Goal: Participate in discussion: Engage in conversation with other users on a specific topic

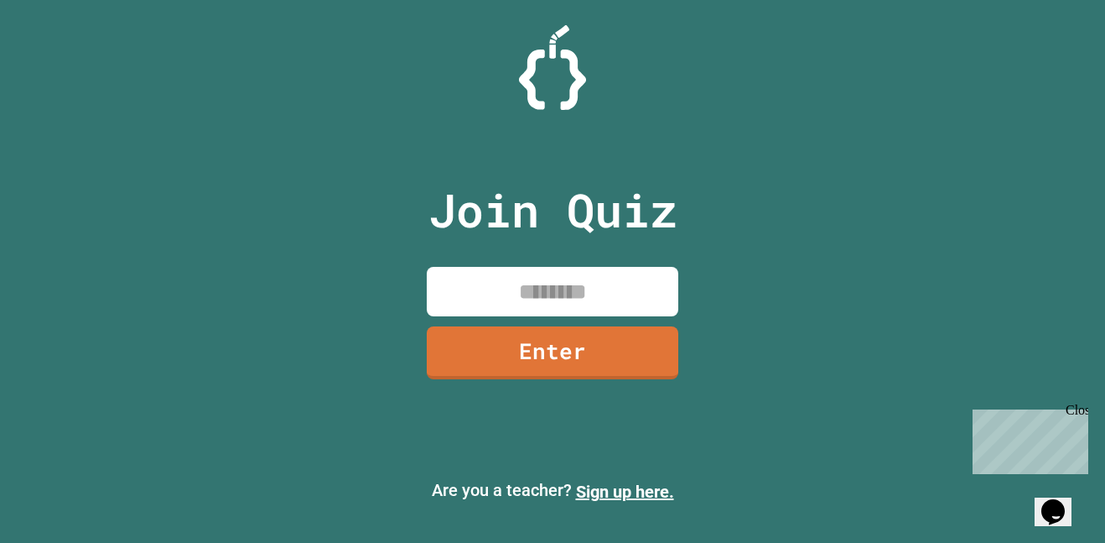
click at [568, 304] on input at bounding box center [553, 291] width 252 height 49
click at [563, 297] on input at bounding box center [553, 291] width 252 height 49
type input "********"
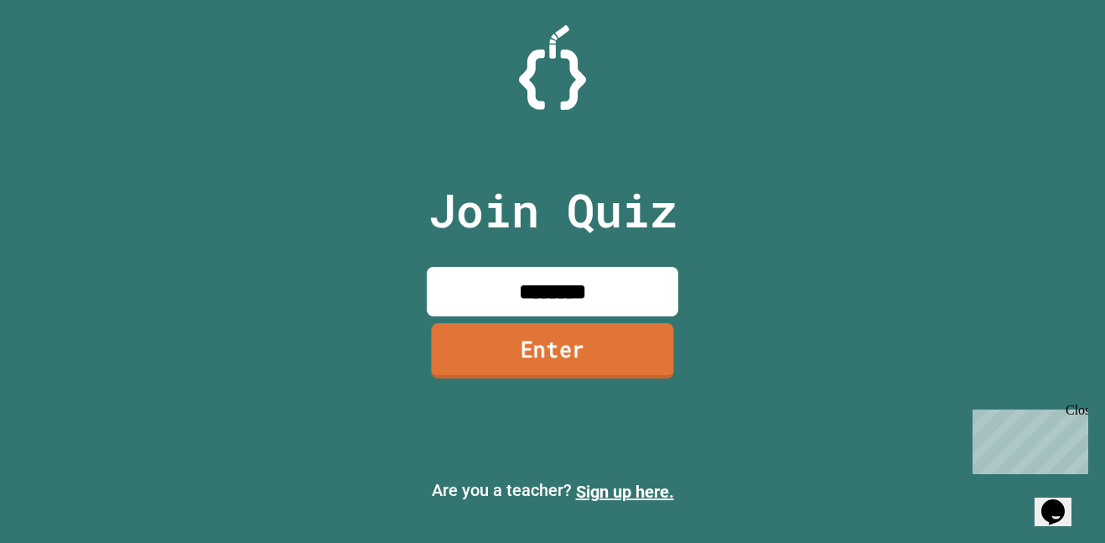
click at [474, 367] on link "Enter" at bounding box center [552, 350] width 242 height 55
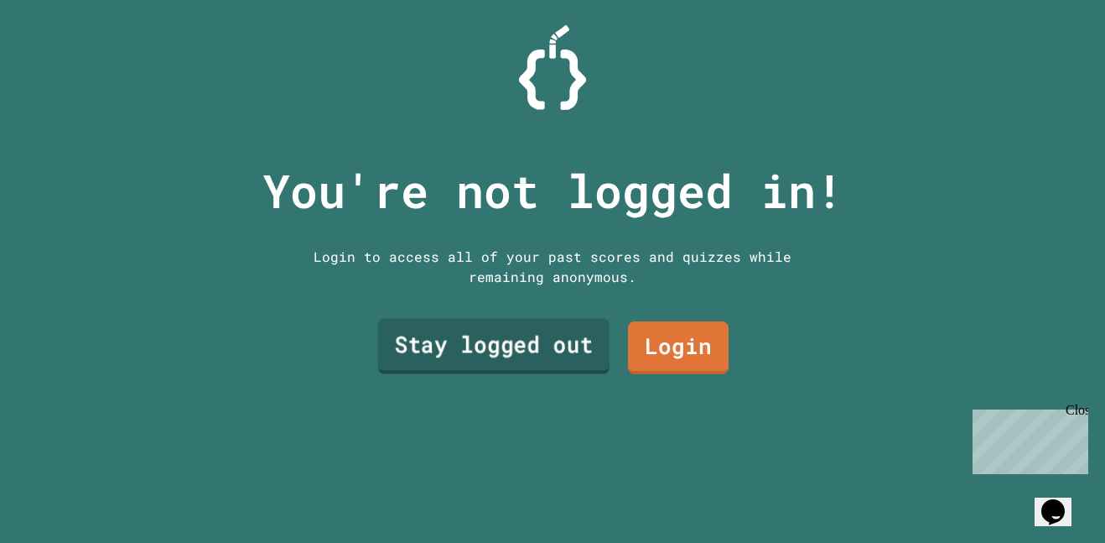
click at [481, 348] on link "Stay logged out" at bounding box center [493, 346] width 231 height 55
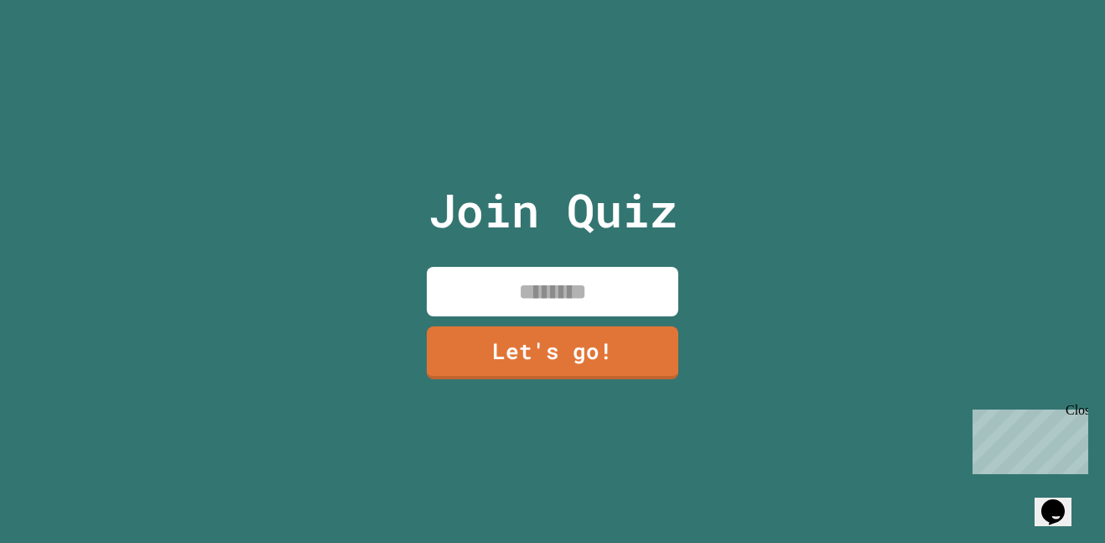
click at [479, 260] on div "Join Quiz Let's go!" at bounding box center [553, 271] width 283 height 543
click at [484, 267] on input at bounding box center [553, 291] width 252 height 49
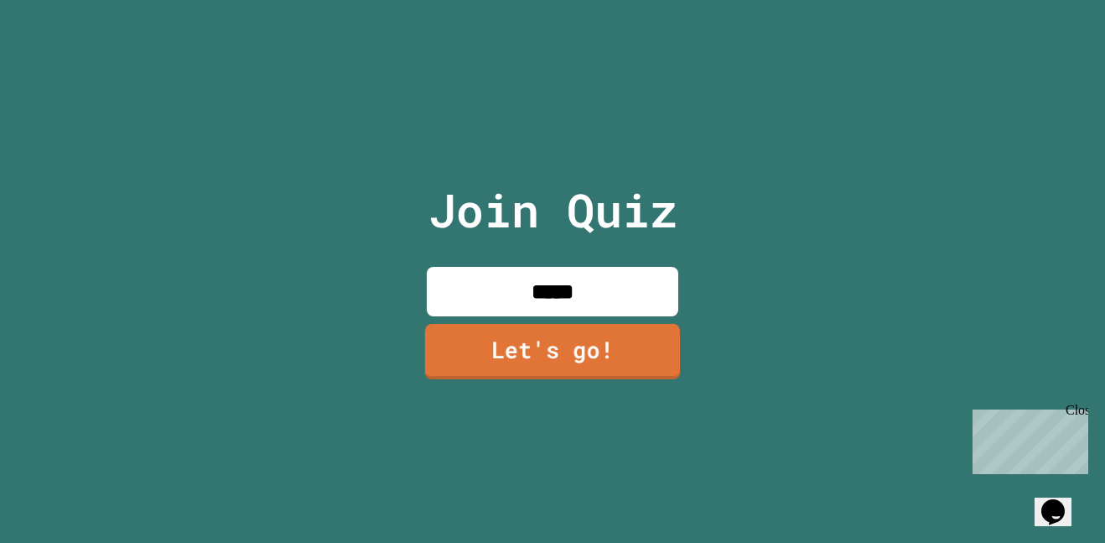
type input "*****"
click at [579, 340] on link "Let's go!" at bounding box center [552, 351] width 255 height 55
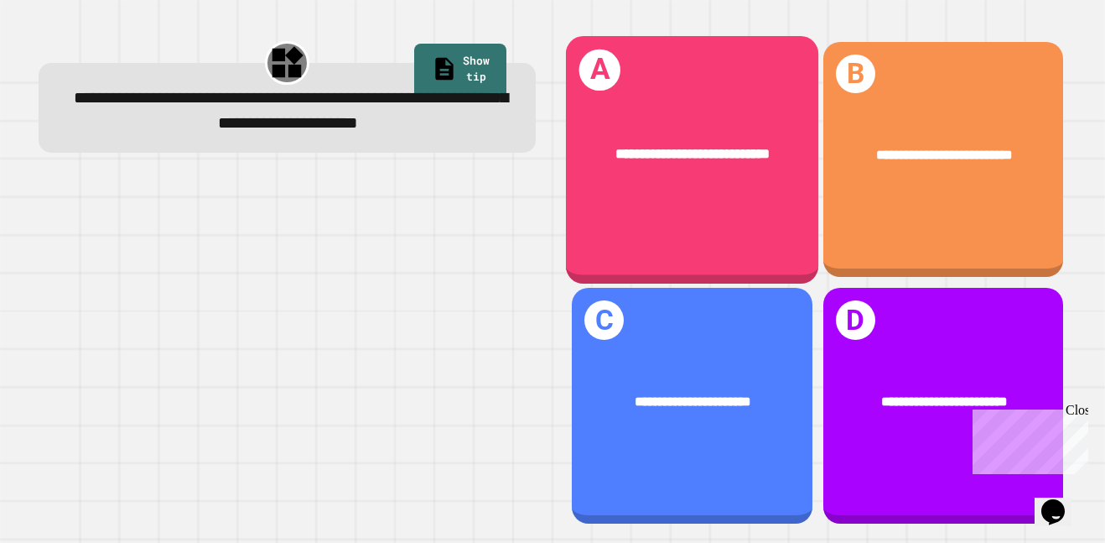
click at [680, 119] on div "**********" at bounding box center [692, 155] width 252 height 78
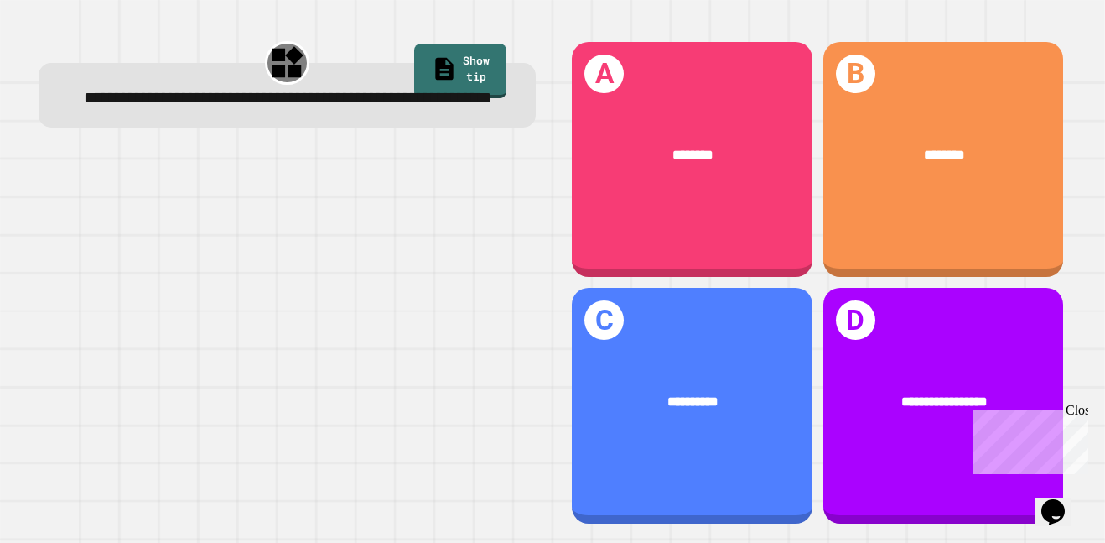
click at [1078, 404] on div "Close" at bounding box center [1076, 412] width 21 height 21
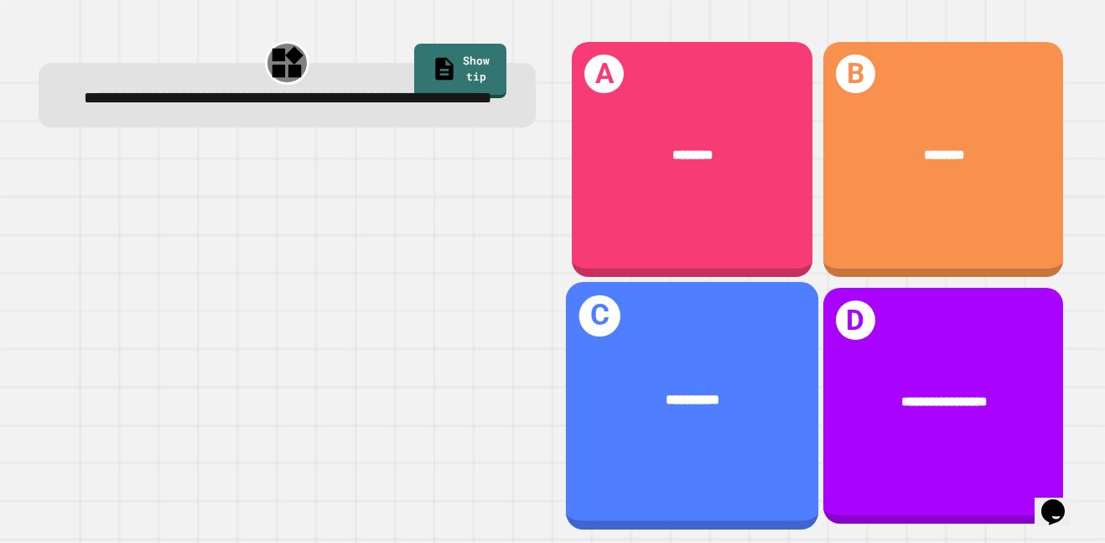
click at [766, 397] on div "**********" at bounding box center [692, 401] width 195 height 22
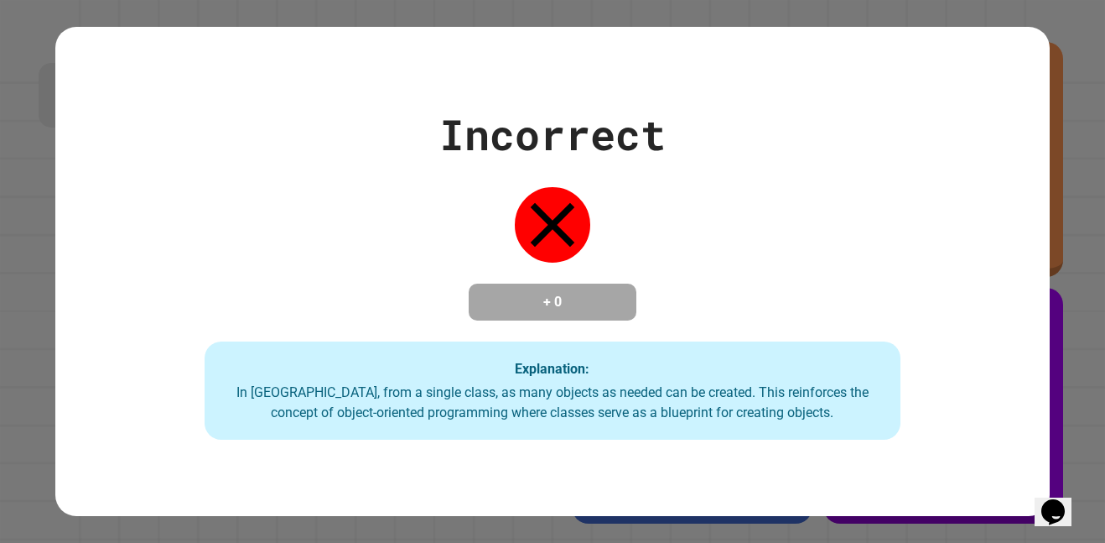
click at [1074, 469] on div "Incorrect + 0 Explanation: In Java, from a single class, as many objects as nee…" at bounding box center [552, 271] width 1105 height 543
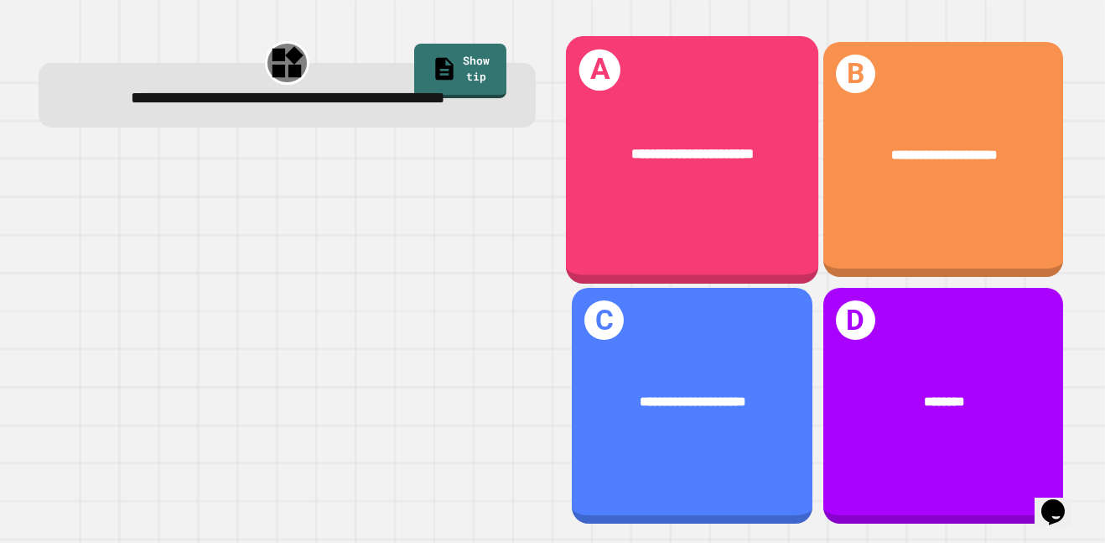
click at [683, 55] on div "**********" at bounding box center [692, 159] width 252 height 247
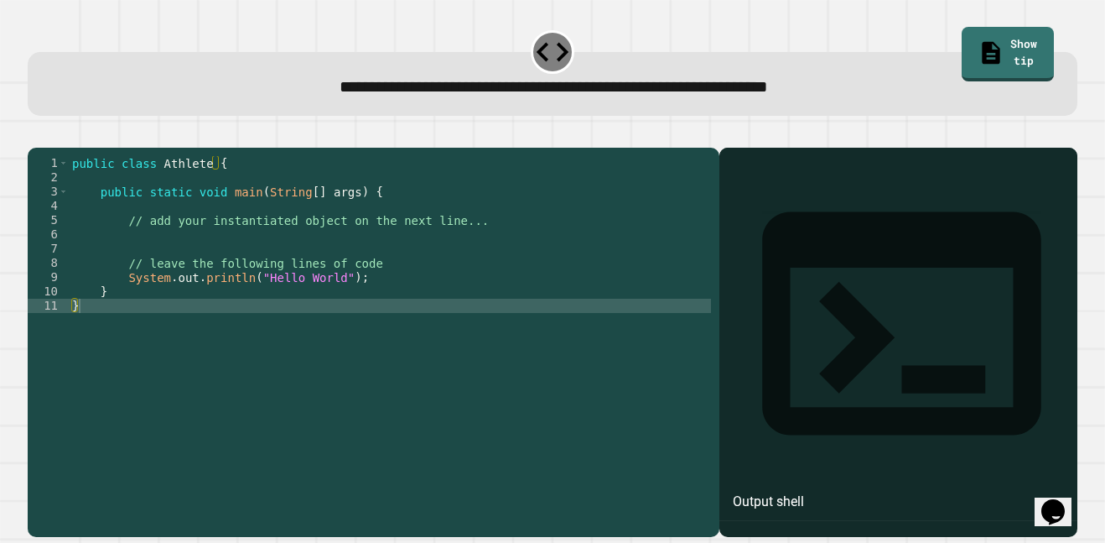
click at [845, 213] on div "Output shell" at bounding box center [898, 334] width 358 height 373
click at [804, 491] on div "Output shell" at bounding box center [768, 501] width 71 height 20
click at [185, 338] on div "public class Athlete { public static void main ( String [ ] args ) { // add you…" at bounding box center [390, 334] width 642 height 356
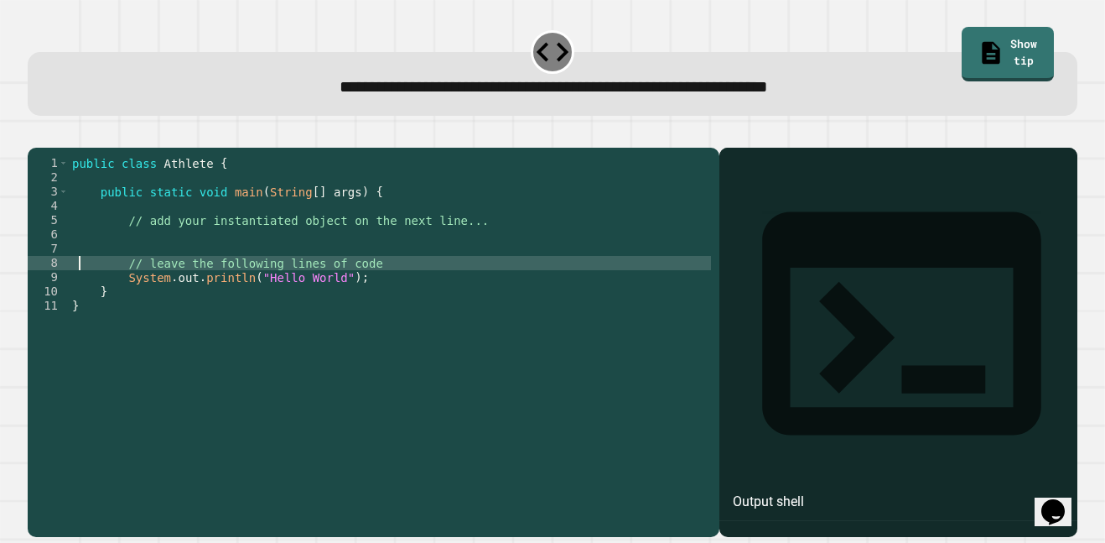
type textarea "**********"
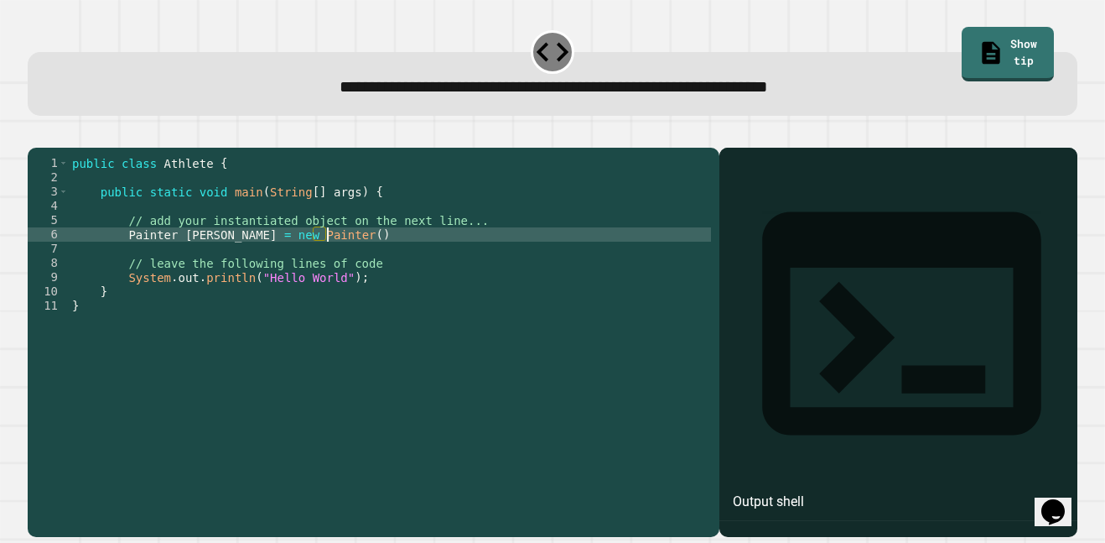
scroll to position [0, 33]
click at [158, 257] on div "public class Athlete { public static void main ( String [ ] args ) { // add you…" at bounding box center [390, 334] width 642 height 356
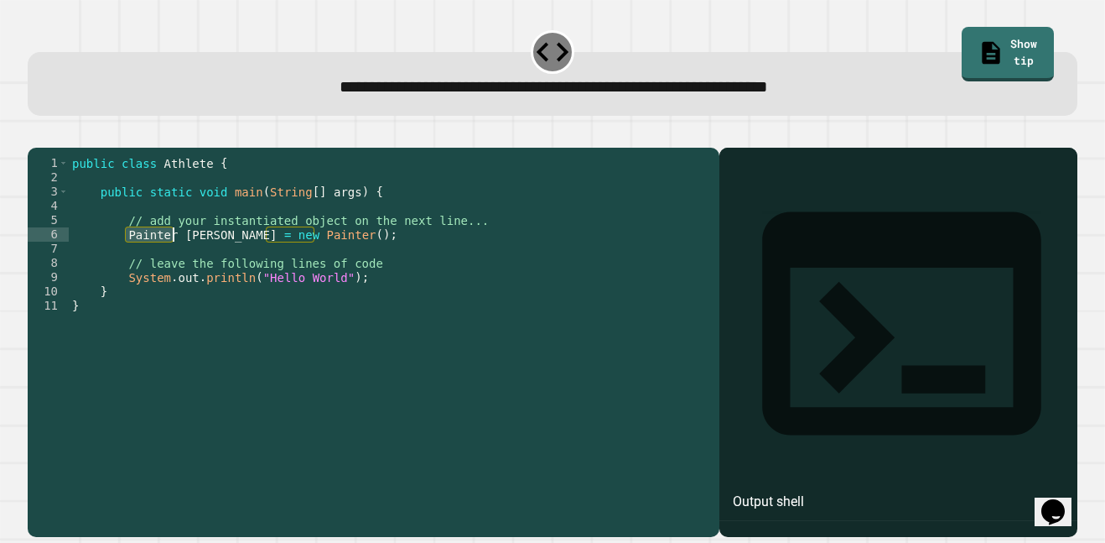
click at [158, 257] on div "public class Athlete { public static void main ( String [ ] args ) { // add you…" at bounding box center [390, 334] width 642 height 356
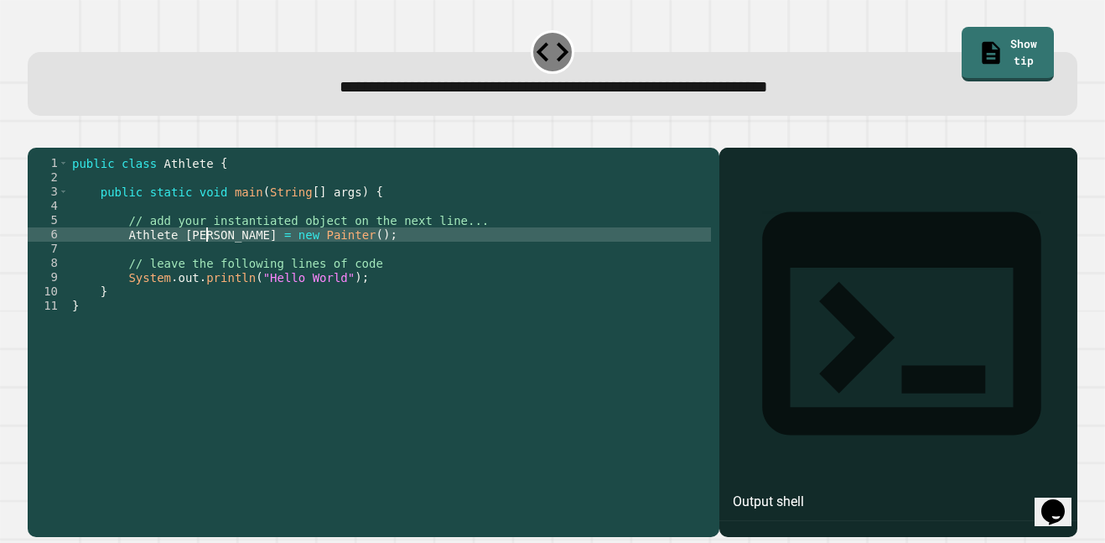
scroll to position [0, 17]
click at [273, 257] on div "public class Athlete { public static void main ( String [ ] args ) { // add you…" at bounding box center [390, 334] width 642 height 356
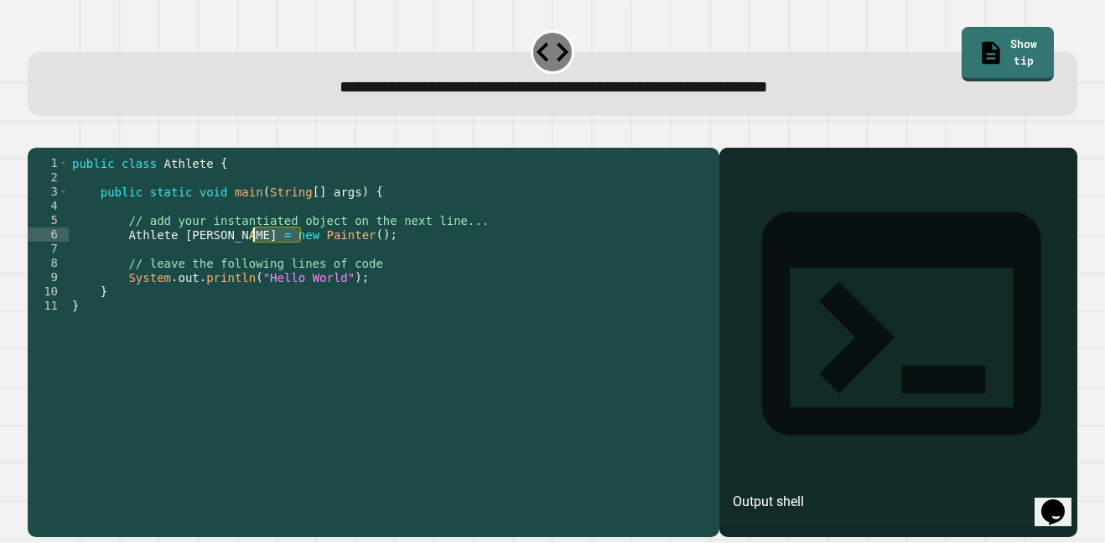
click at [273, 257] on div "public class Athlete { public static void main ( String [ ] args ) { // add you…" at bounding box center [390, 334] width 642 height 356
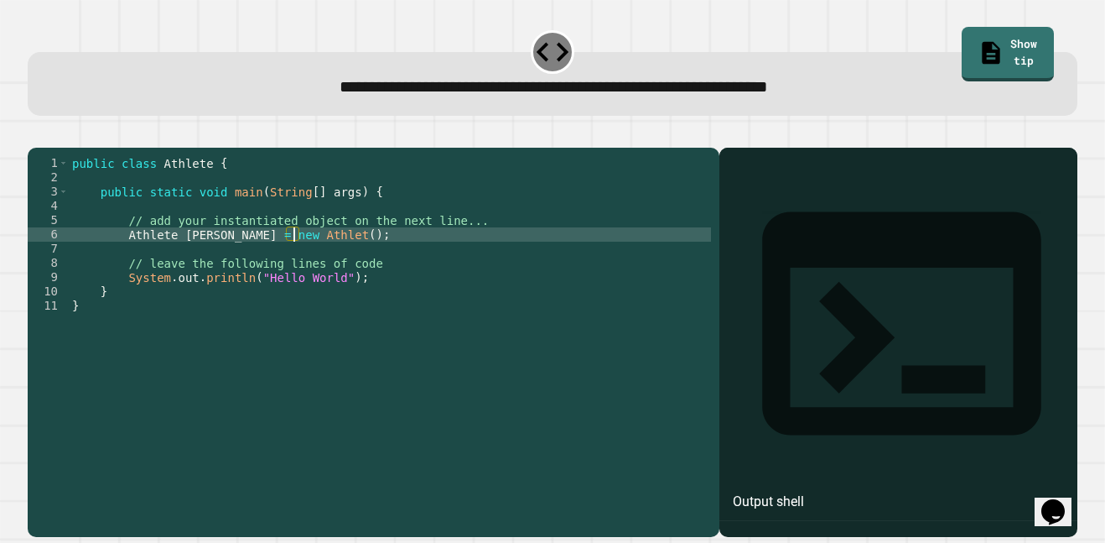
scroll to position [0, 29]
type textarea "**********"
click at [323, 267] on div "public class Athlete { public static void main ( String [ ] args ) { // add you…" at bounding box center [390, 334] width 642 height 356
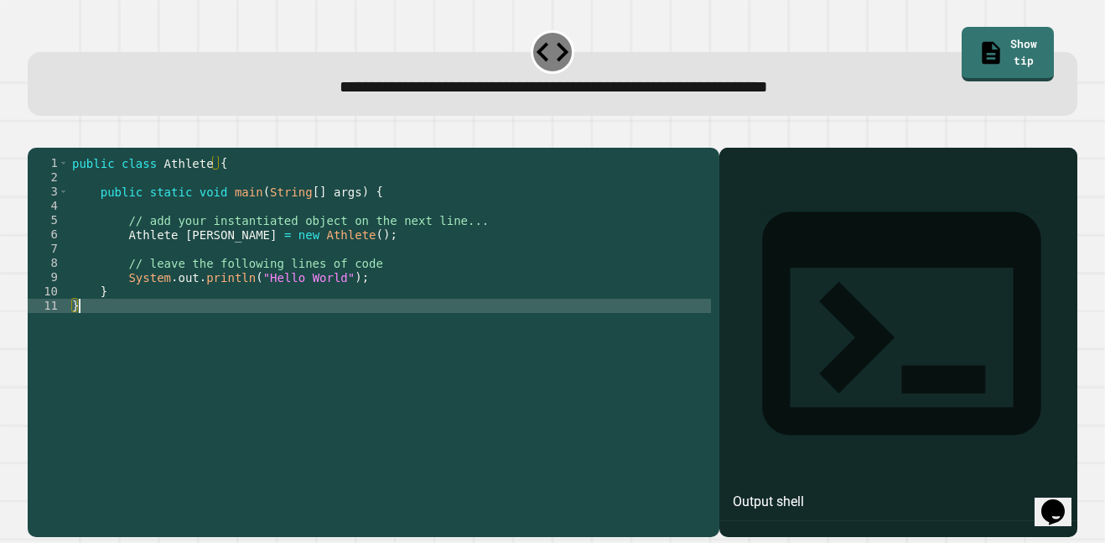
scroll to position [0, 0]
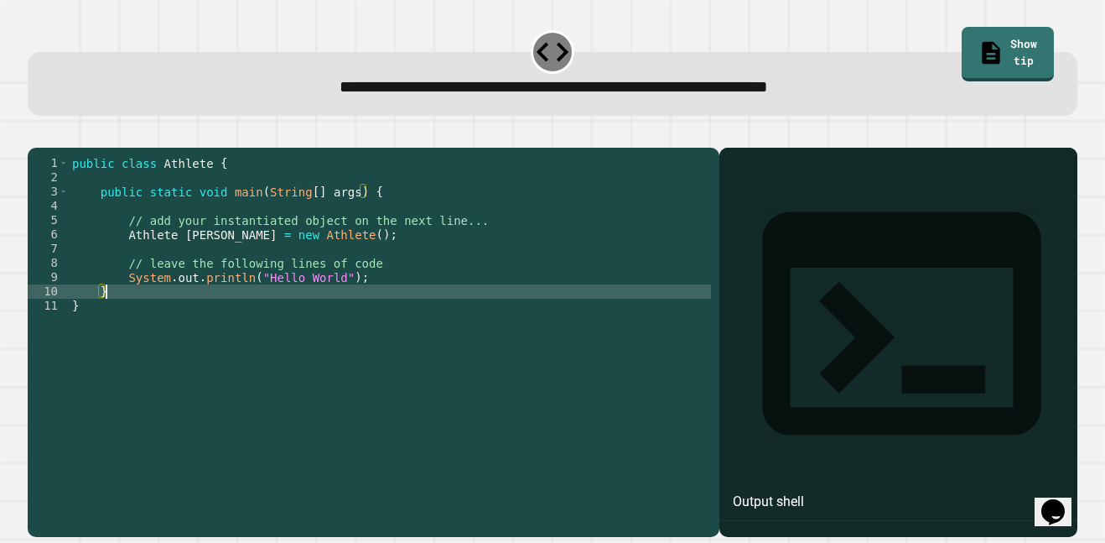
type textarea "**********"
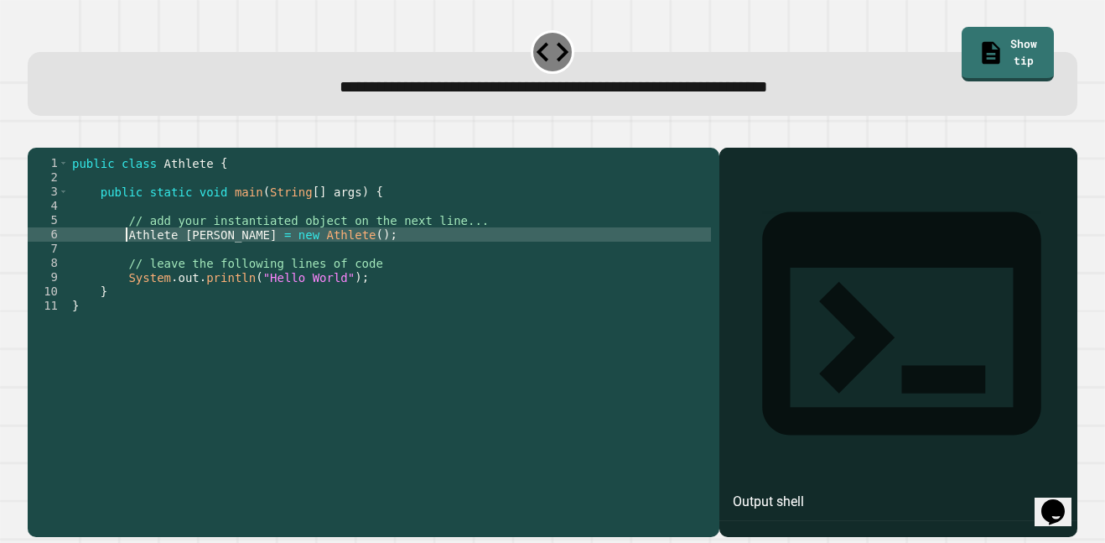
type textarea "**********"
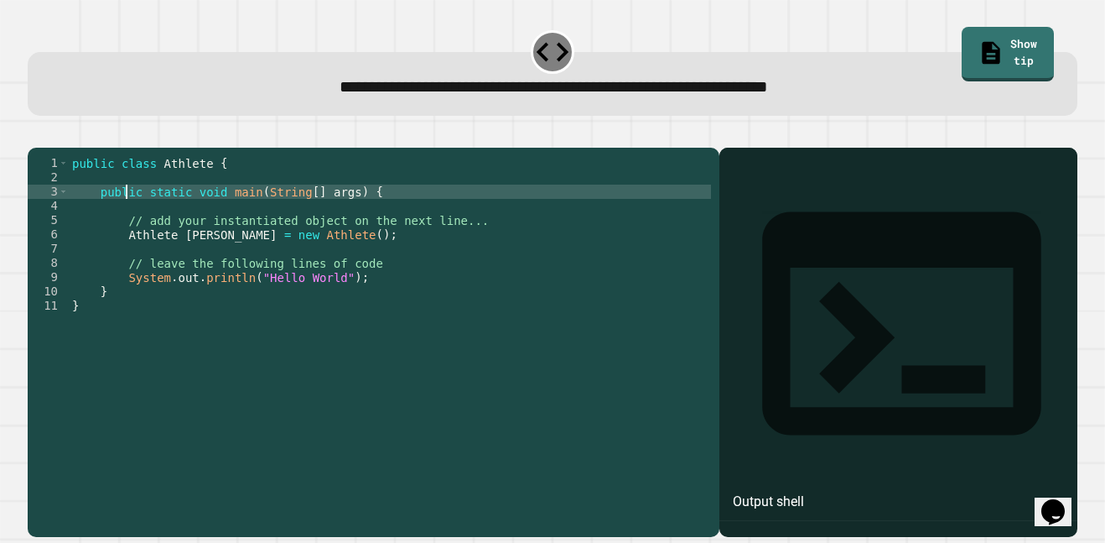
type textarea "**********"
click at [924, 435] on div at bounding box center [898, 366] width 341 height 341
click at [1061, 497] on button "Opens Chat This icon Opens the chat window." at bounding box center [1053, 511] width 37 height 29
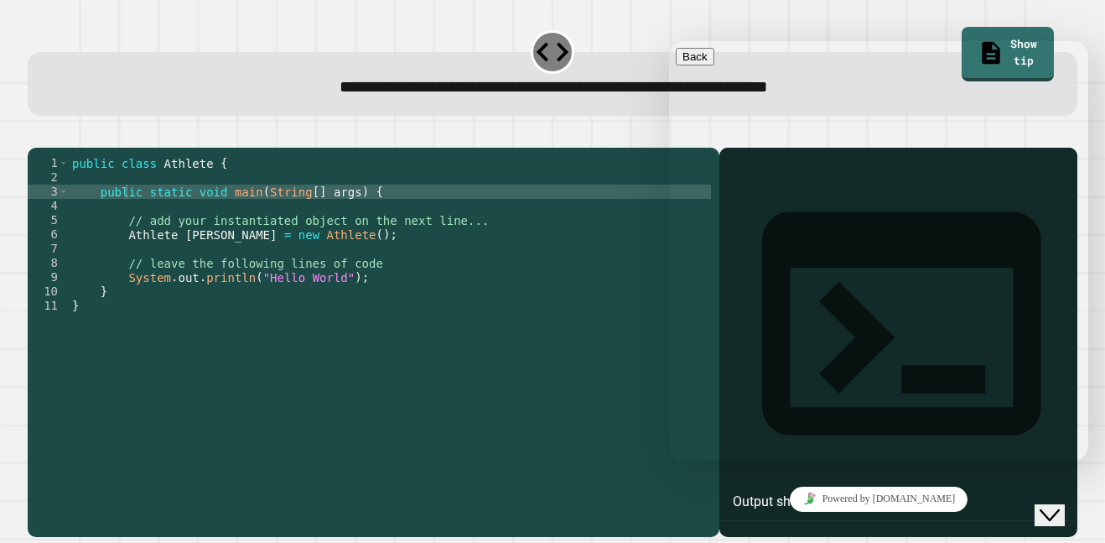
click at [1060, 505] on div "Close Chat This icon closes the chat window." at bounding box center [1050, 515] width 20 height 20
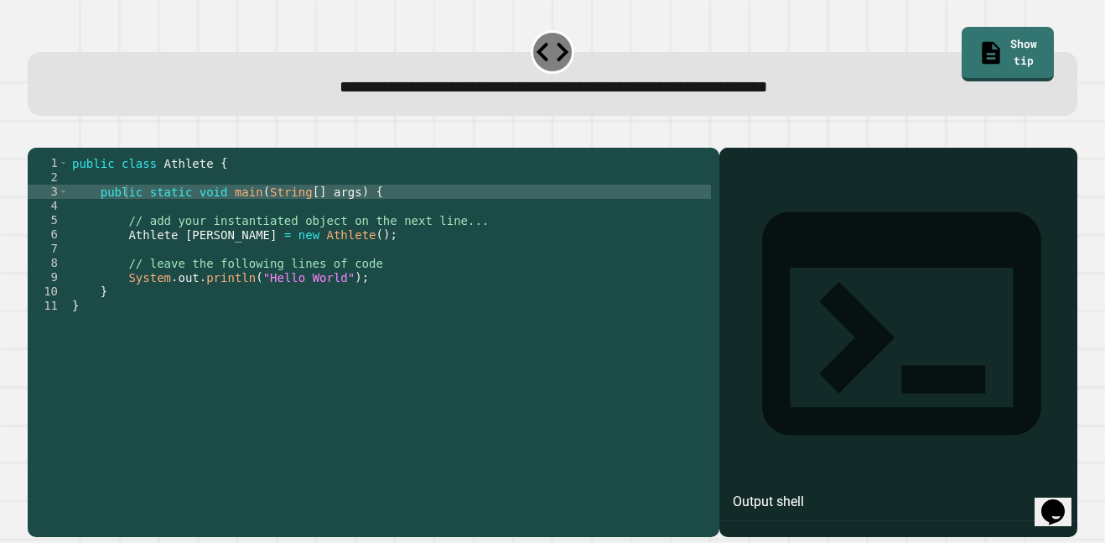
click at [36, 133] on button "button" at bounding box center [36, 133] width 0 height 0
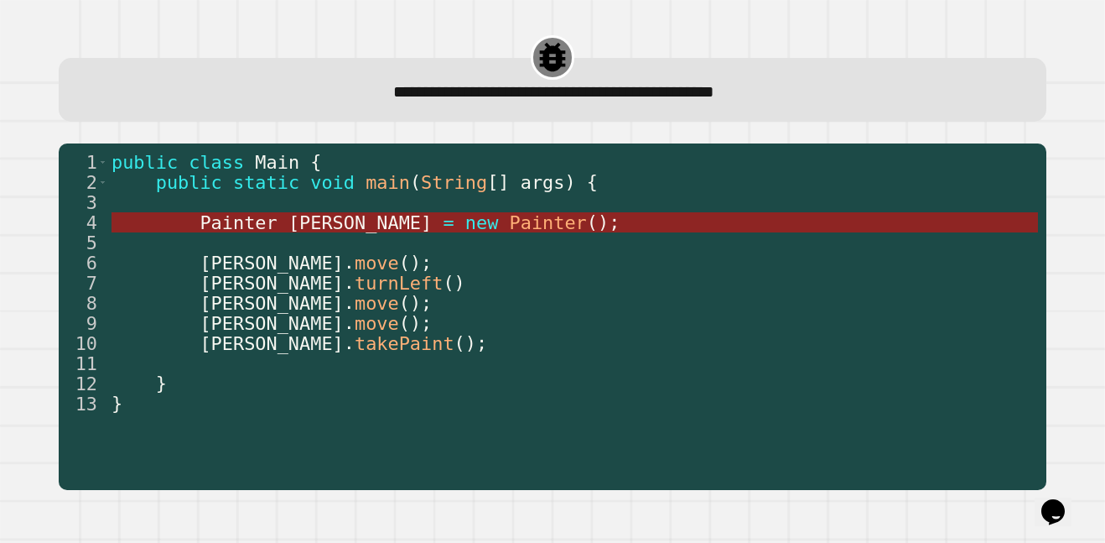
click at [297, 229] on span "seth" at bounding box center [359, 222] width 143 height 21
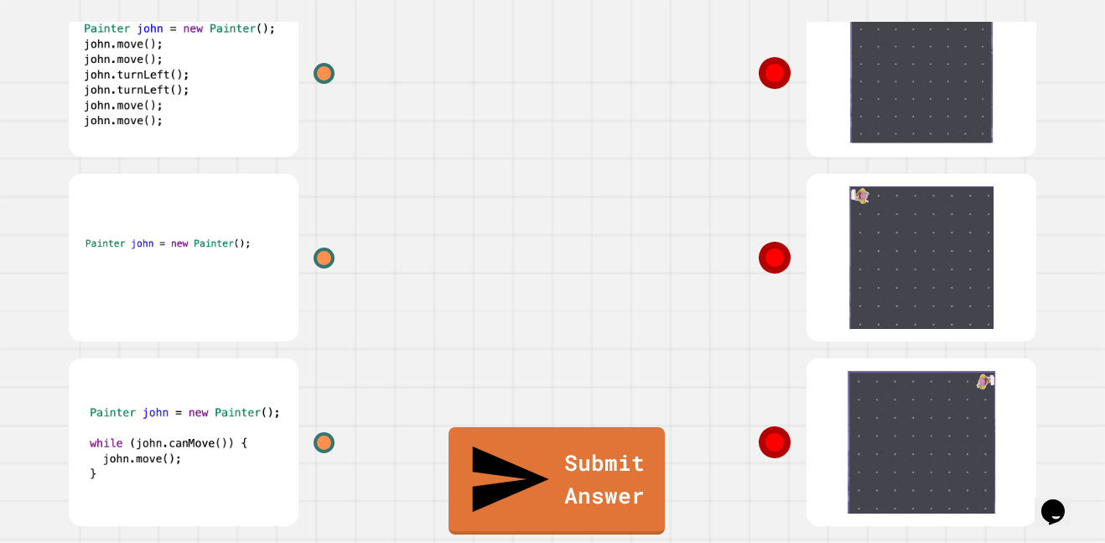
scroll to position [153, 0]
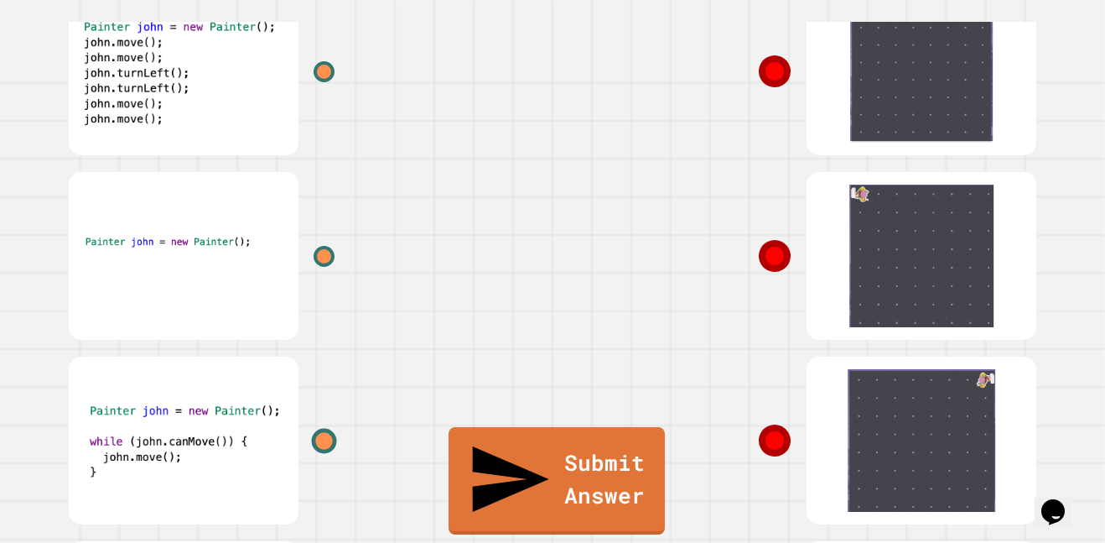
click at [329, 446] on div at bounding box center [324, 440] width 25 height 25
click at [784, 64] on icon at bounding box center [774, 71] width 35 height 35
click at [782, 66] on icon at bounding box center [775, 71] width 31 height 31
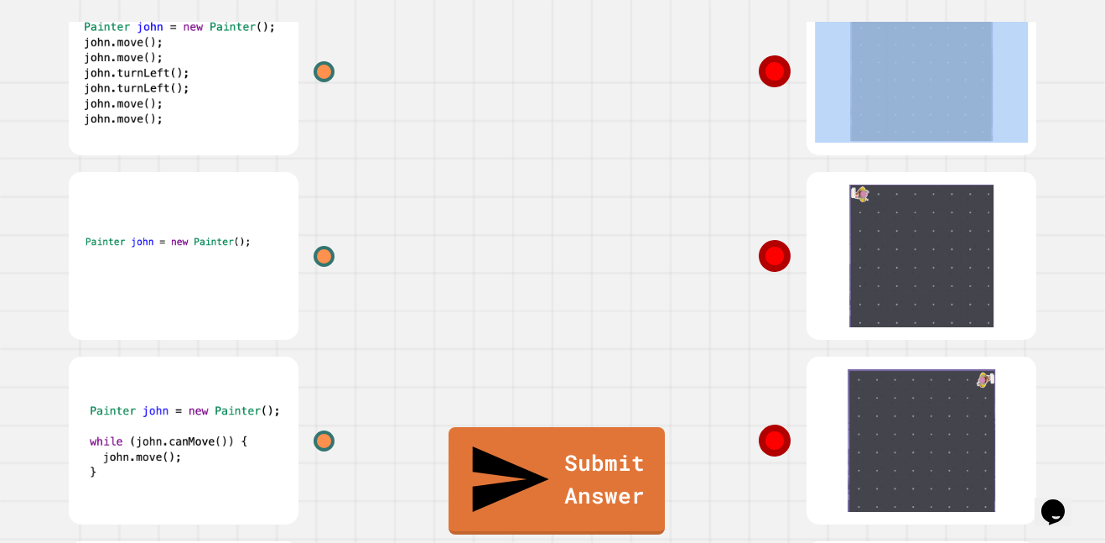
drag, startPoint x: 778, startPoint y: 67, endPoint x: 345, endPoint y: 436, distance: 568.6
click at [345, 436] on div at bounding box center [552, 348] width 1006 height 738
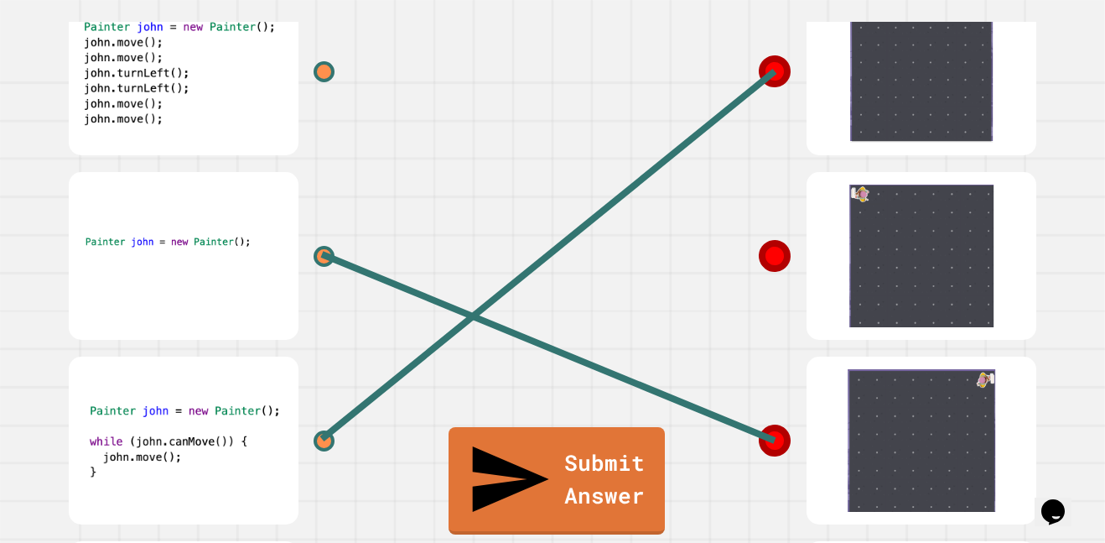
drag, startPoint x: 772, startPoint y: 449, endPoint x: 693, endPoint y: 364, distance: 115.7
click at [693, 364] on div at bounding box center [804, 440] width 503 height 184
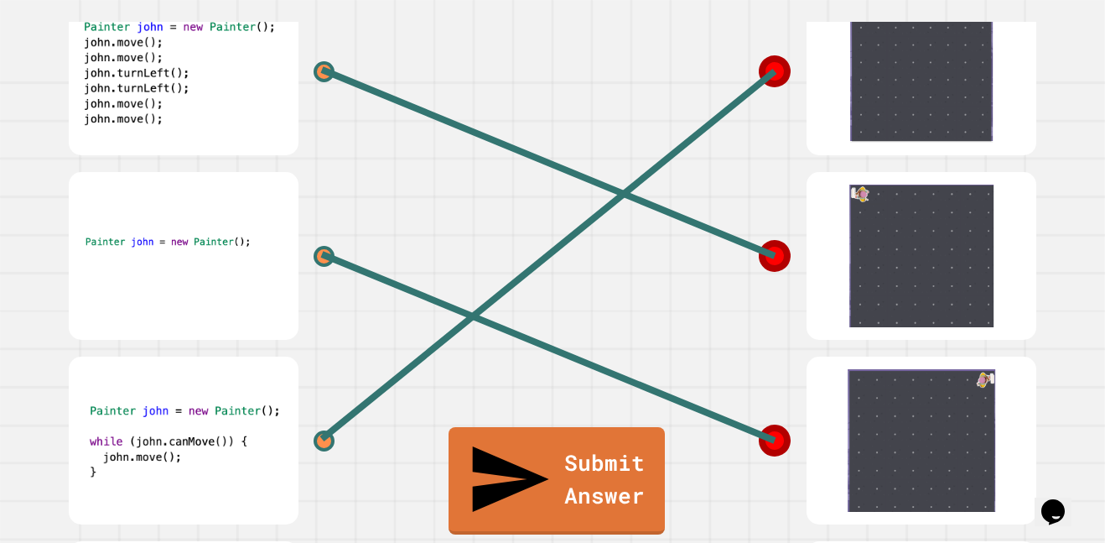
click at [767, 81] on line at bounding box center [548, 254] width 453 height 367
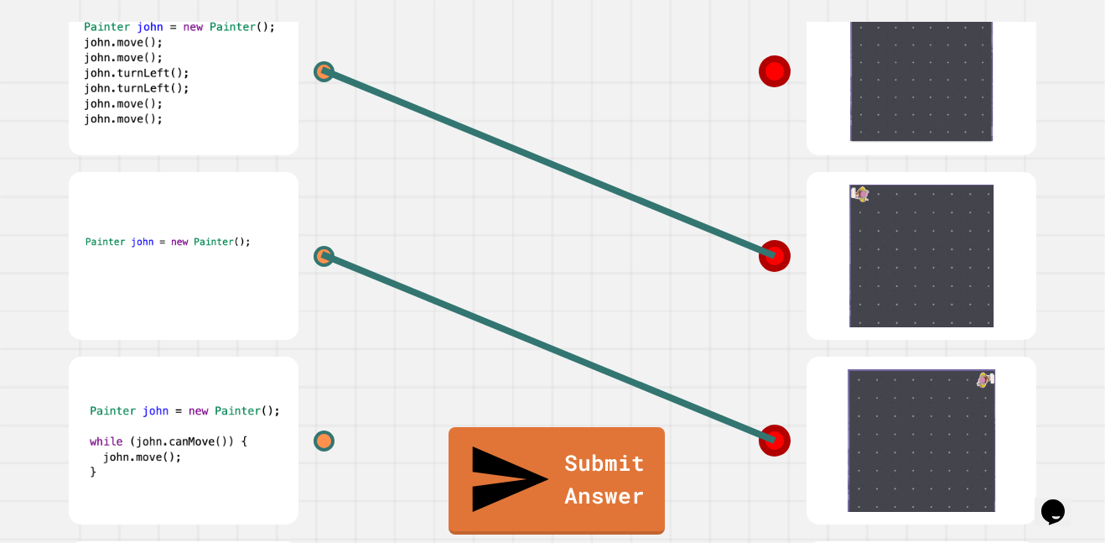
click at [768, 431] on icon at bounding box center [775, 440] width 34 height 34
click at [786, 437] on icon at bounding box center [774, 440] width 31 height 31
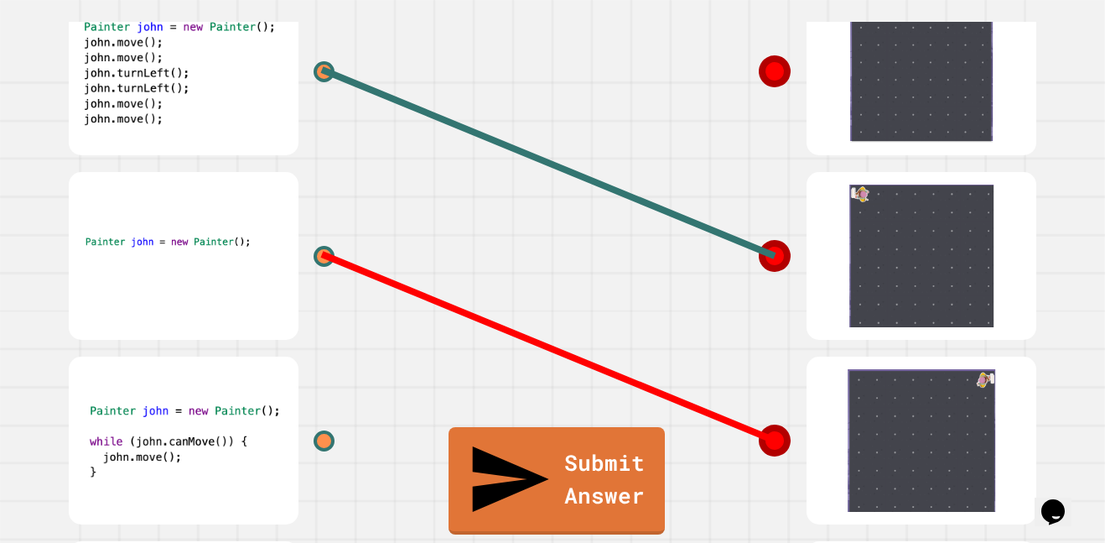
click at [770, 439] on line at bounding box center [548, 347] width 453 height 186
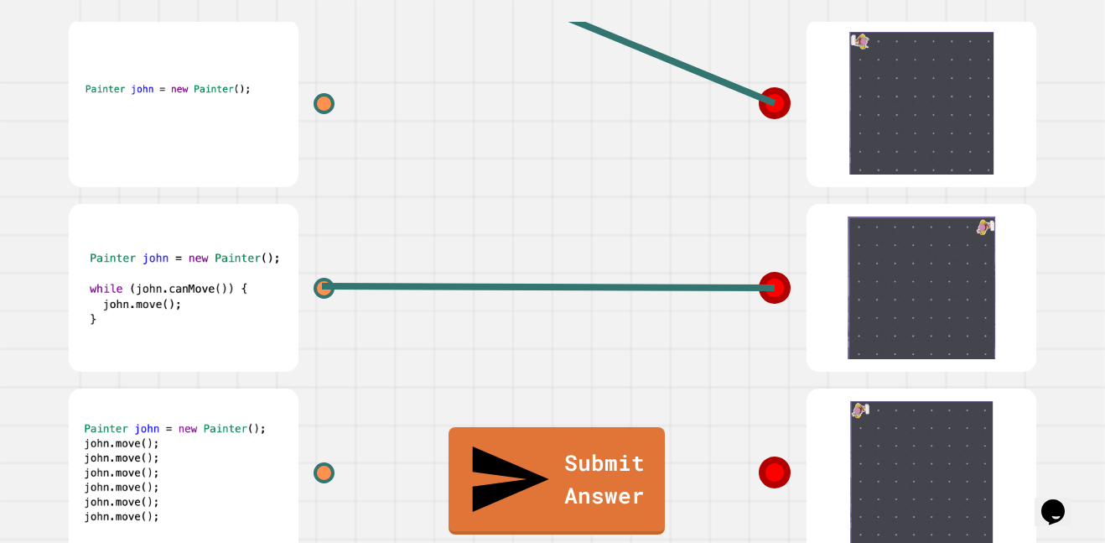
scroll to position [330, 0]
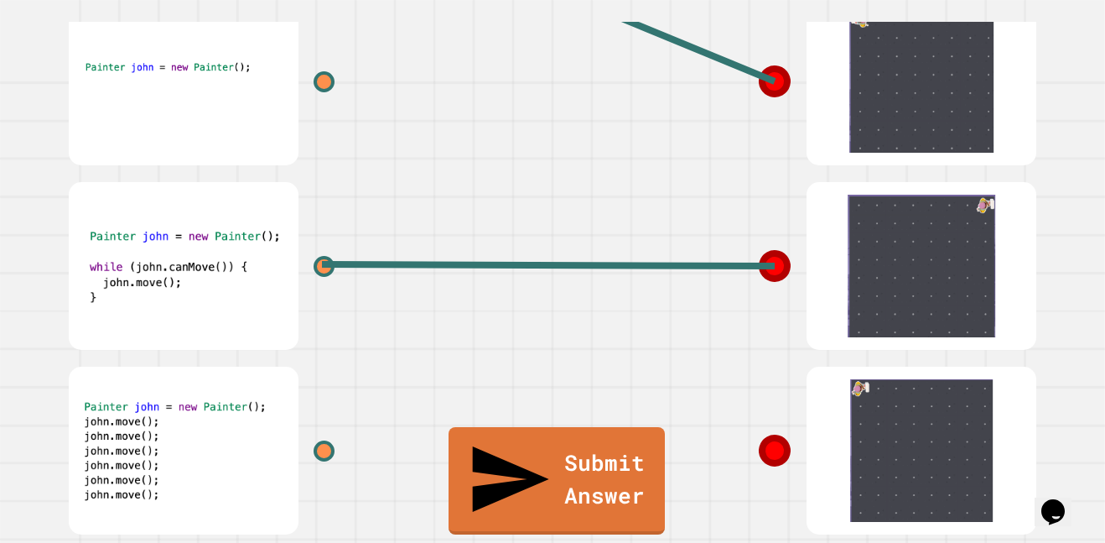
drag, startPoint x: 317, startPoint y: 460, endPoint x: 341, endPoint y: 438, distance: 33.2
click at [341, 438] on div at bounding box center [300, 450] width 503 height 184
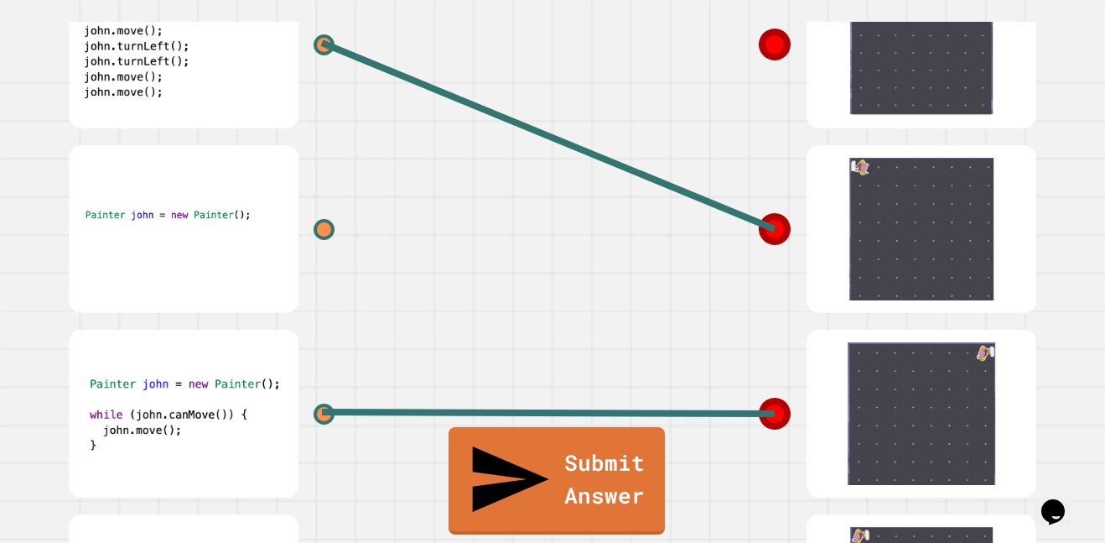
scroll to position [177, 0]
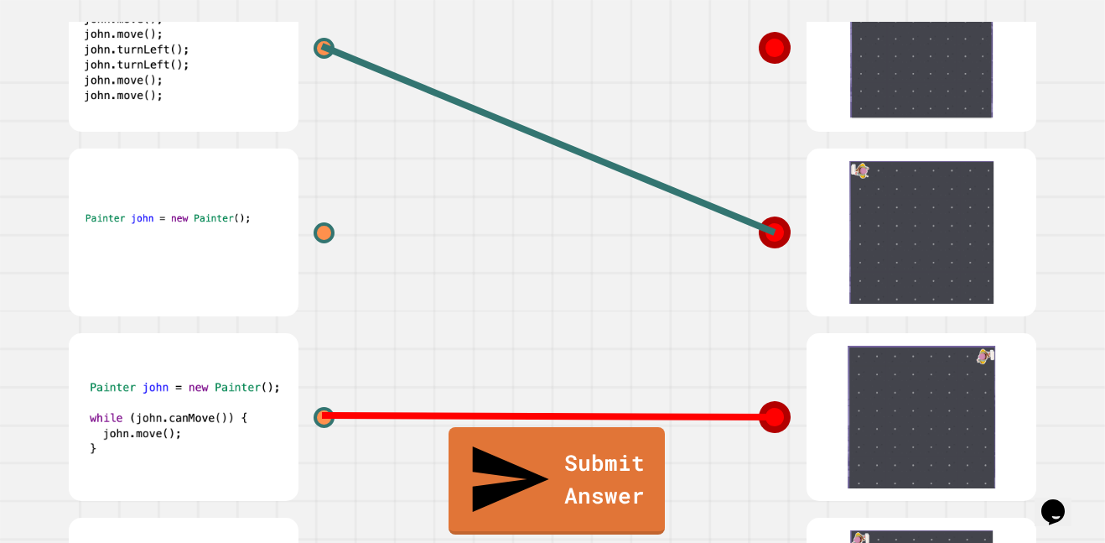
click at [772, 417] on line at bounding box center [548, 416] width 453 height 2
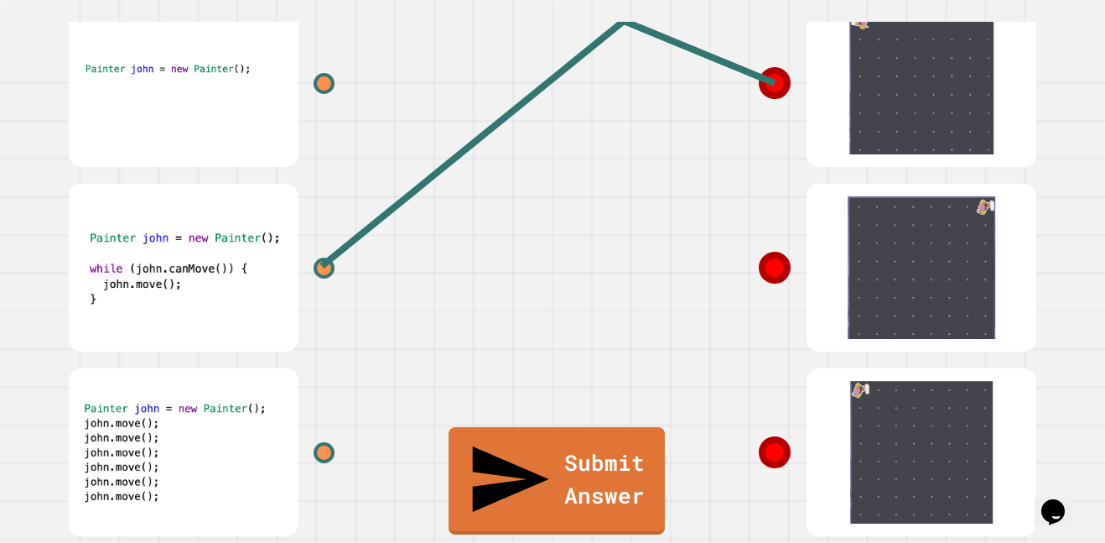
scroll to position [330, 0]
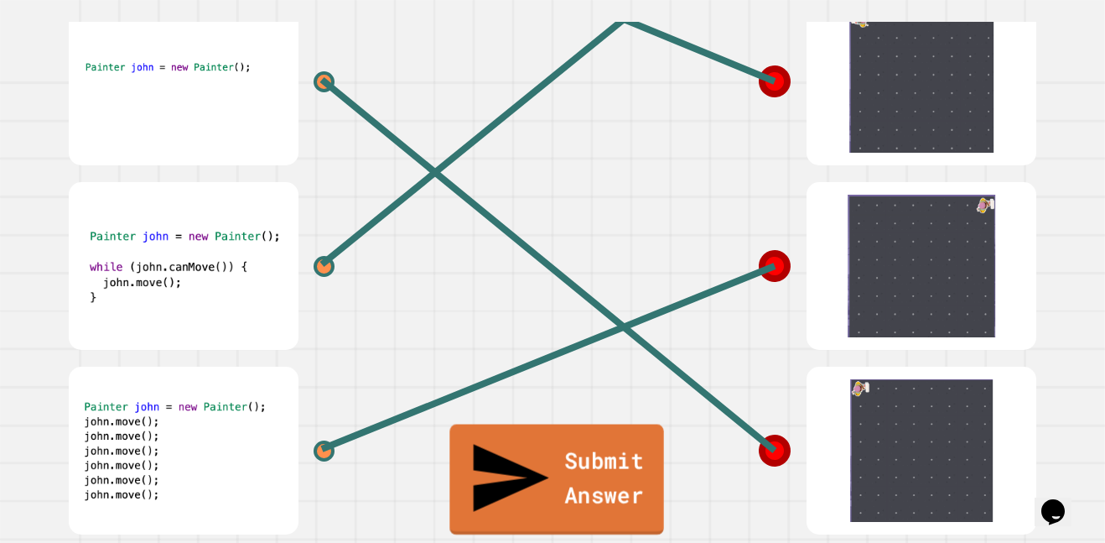
click at [564, 534] on div at bounding box center [804, 450] width 503 height 184
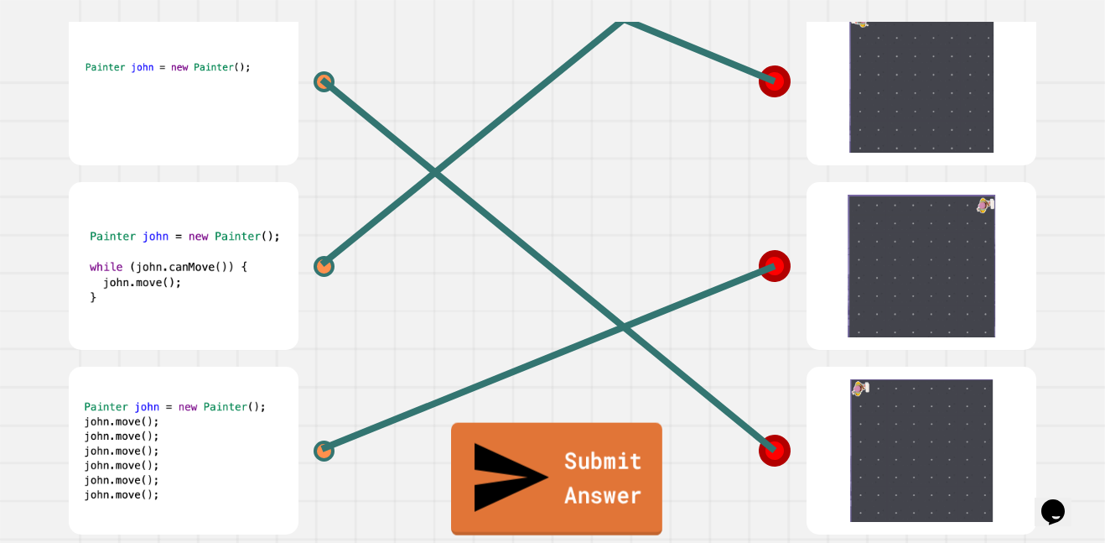
click at [558, 527] on link "Submit Answer" at bounding box center [556, 479] width 211 height 112
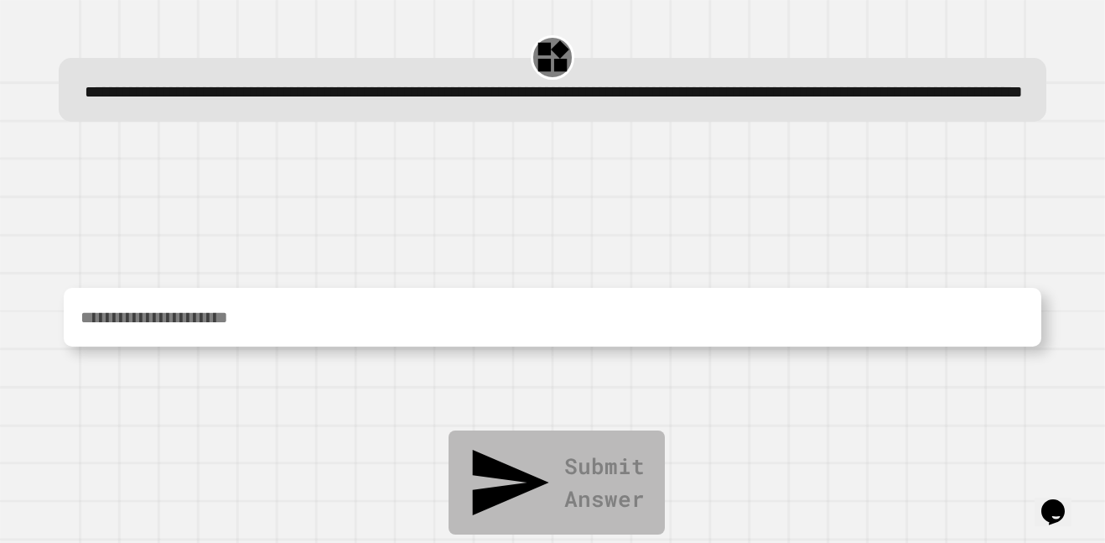
click at [356, 312] on textarea at bounding box center [552, 317] width 977 height 59
click at [361, 324] on textarea at bounding box center [552, 317] width 977 height 59
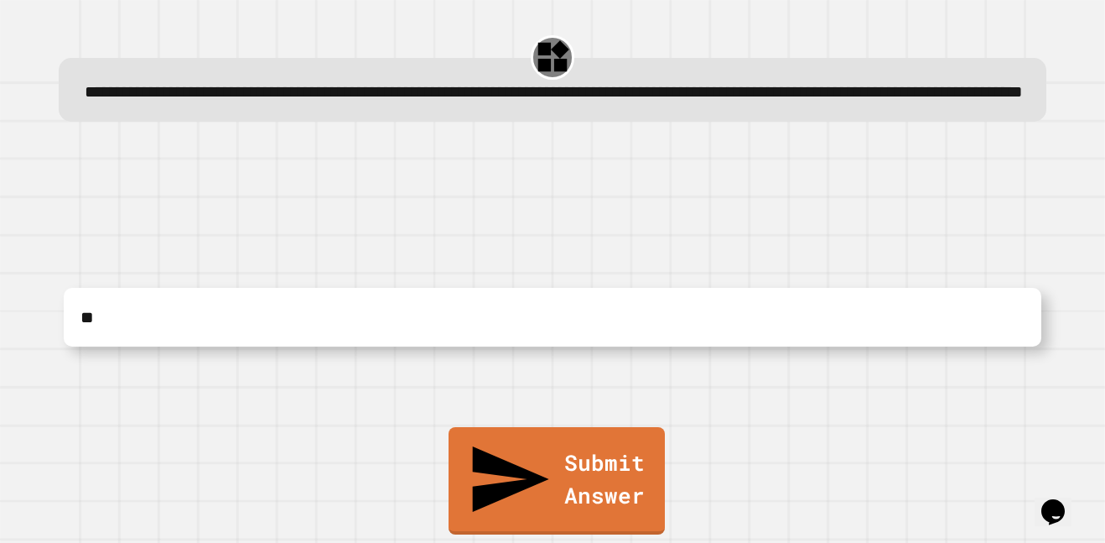
type textarea "*"
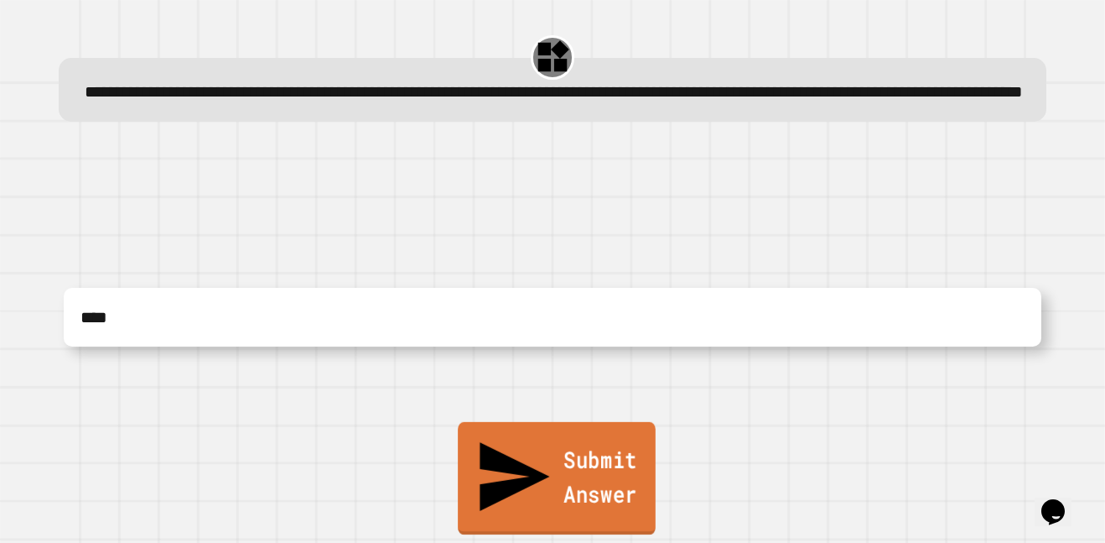
type textarea "****"
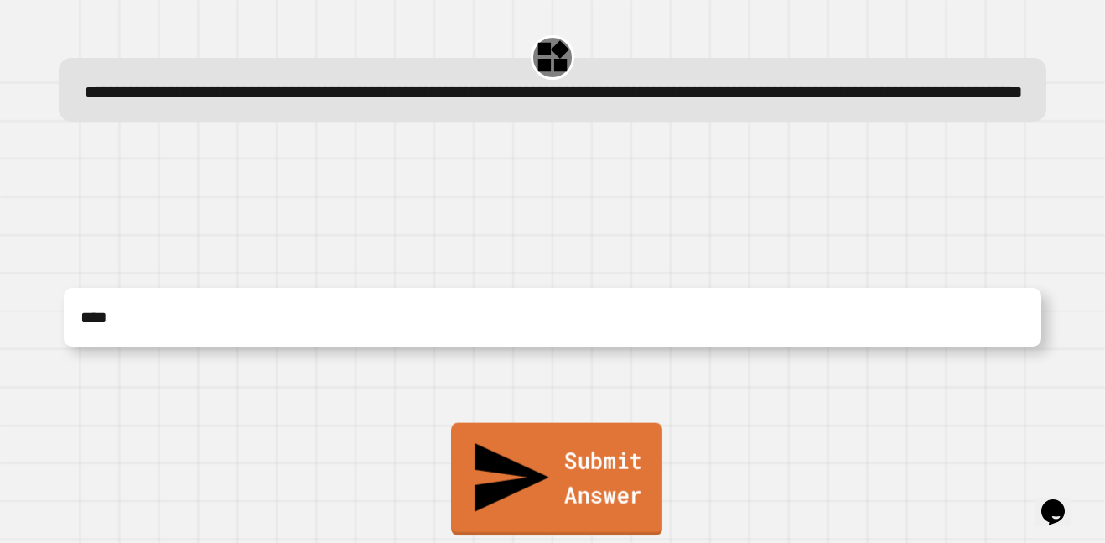
click at [509, 483] on link "Submit Answer" at bounding box center [556, 479] width 211 height 112
